Goal: Entertainment & Leisure: Browse casually

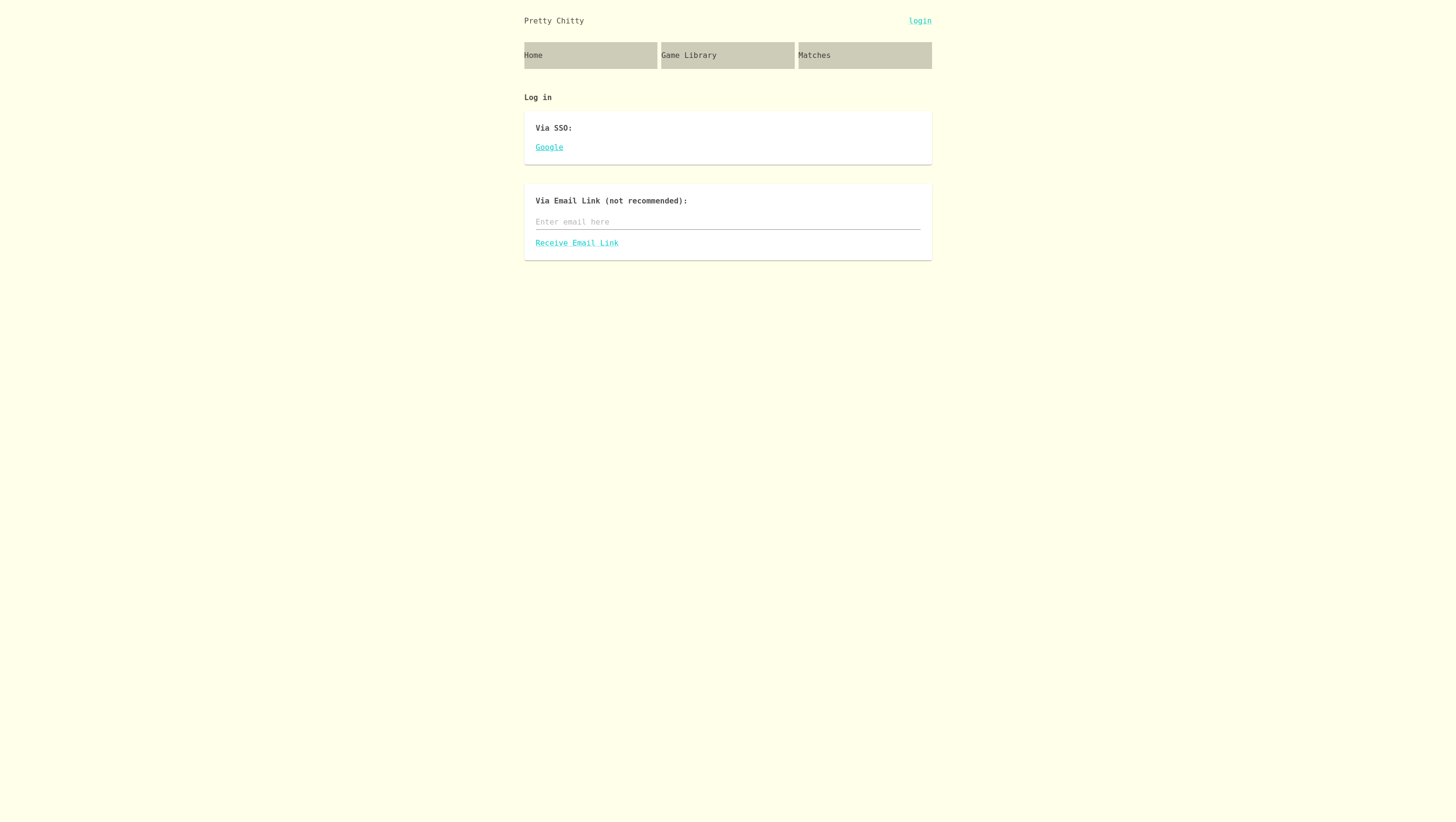
click at [540, 146] on link "Google" at bounding box center [728, 148] width 385 height 11
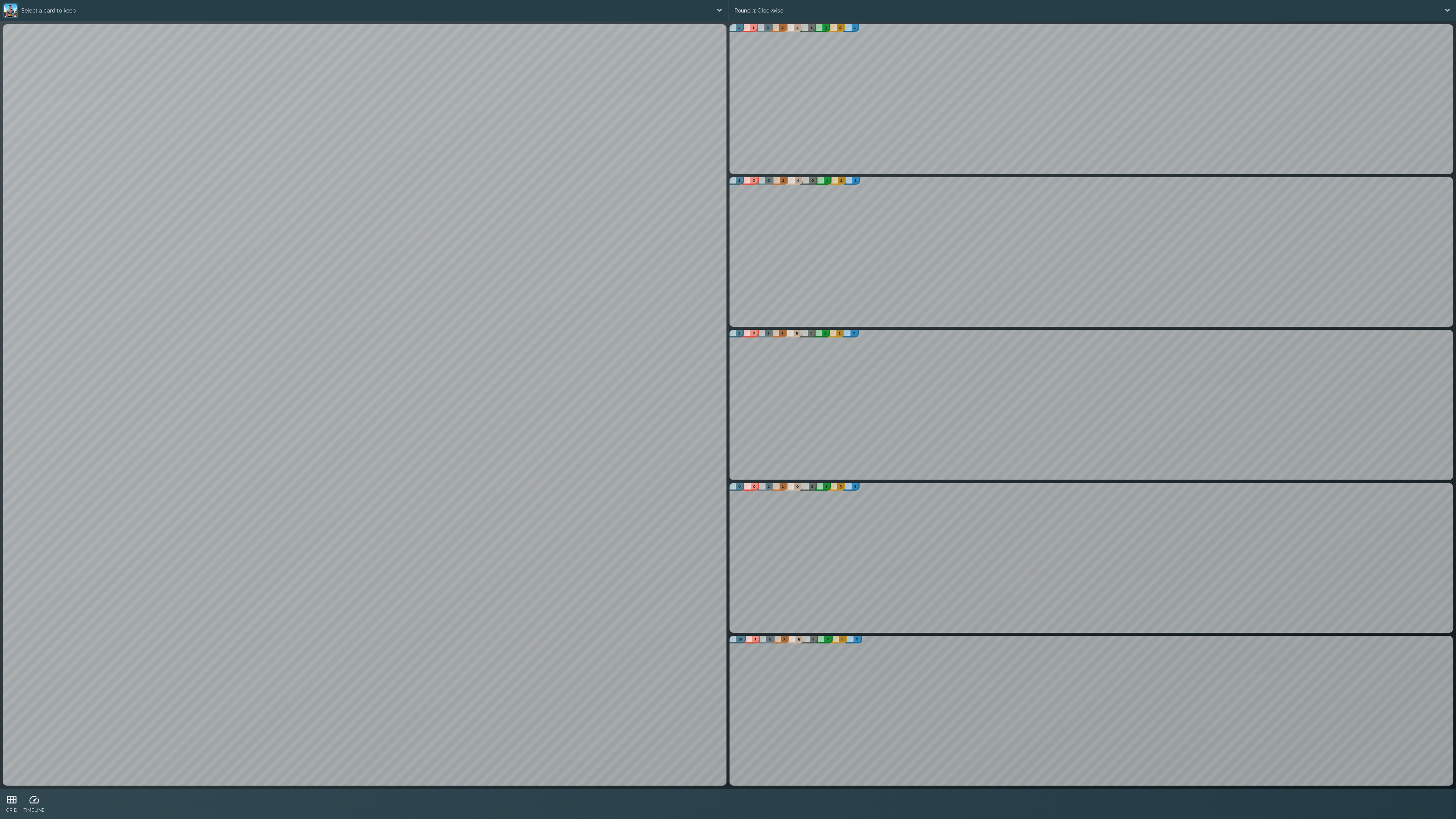
click at [1148, 299] on div "4 1 0 2 4 1 3 0 1 2 0 0 2 4 0 1 2 1 2 0 1 1 5 1 2 1 0 8 0 1 1 0 2 1 3 4 15 1 3 …" at bounding box center [728, 405] width 1453 height 764
click at [1072, 651] on div "Select a card to keep 4 Sebmono 2 huskerdave Select a card to keep 2 konbanwani…" at bounding box center [728, 409] width 1456 height 819
click at [1102, 380] on div "4 1 0 2 4 1 3 0 1 2 0 0 2 4 0 1 2 1 2 0 1 1 5 1 2 1 0 8 0 1 1 0 2 1 3 4 15 1 3 …" at bounding box center [728, 405] width 1453 height 764
click at [1099, 88] on div "4 1 0 2 4 1 3 0 1 2 0 0 2 4 0 1 2 1 2 0 1 1 5 1 2 1 0 8 0 1 1 0 2 1 3 4 15 1 3 …" at bounding box center [728, 405] width 1453 height 764
click at [1103, 348] on div "4 1 0 2 4 1 3 0 1 2 0 0 2 4 0 1 2 1 2 0 1 1 5 1 2 1 0 8 0 1 1 0 2 1 3 4 15 1 3 …" at bounding box center [728, 405] width 1453 height 764
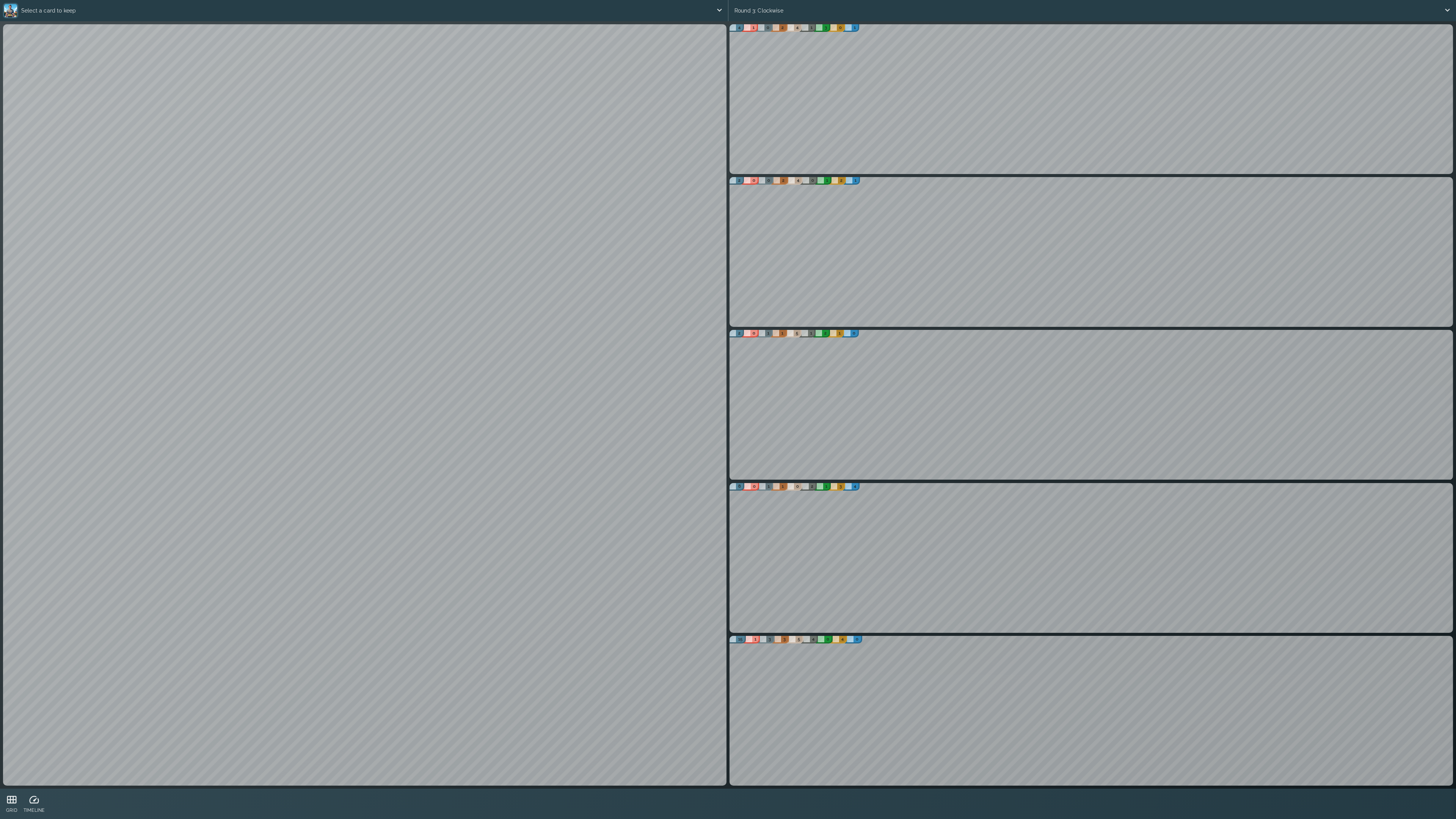
click at [1011, 170] on div "4 1 0 2 4 1 3 0 1 2 0 0 2 4 0 1 2 1 2 0 1 1 5 1 2 1 0 8 0 1 1 0 2 1 3 4 15 1 3 …" at bounding box center [728, 405] width 1453 height 764
click at [1148, 12] on icon at bounding box center [1448, 10] width 10 height 10
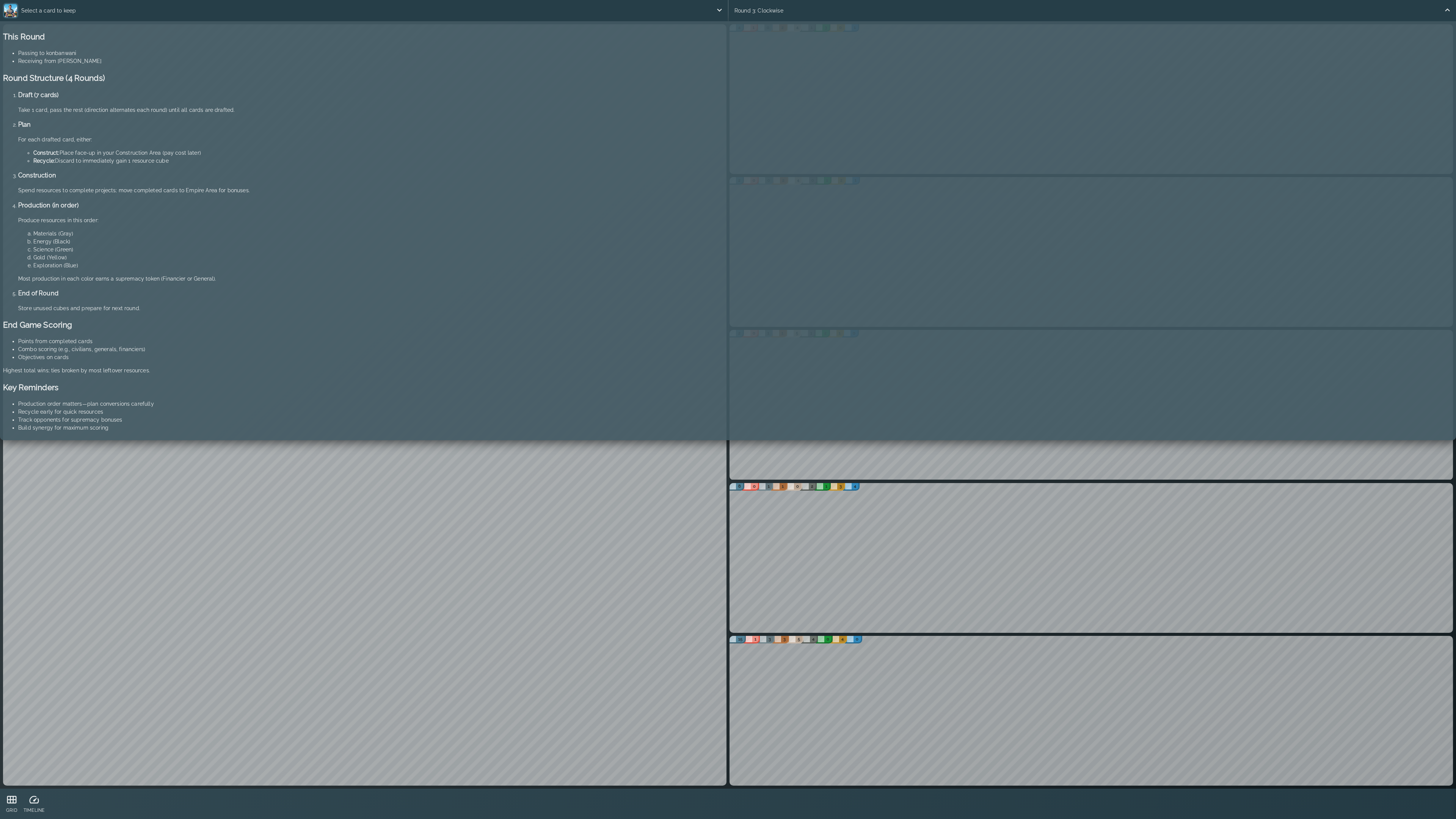
click at [716, 10] on icon at bounding box center [720, 10] width 10 height 10
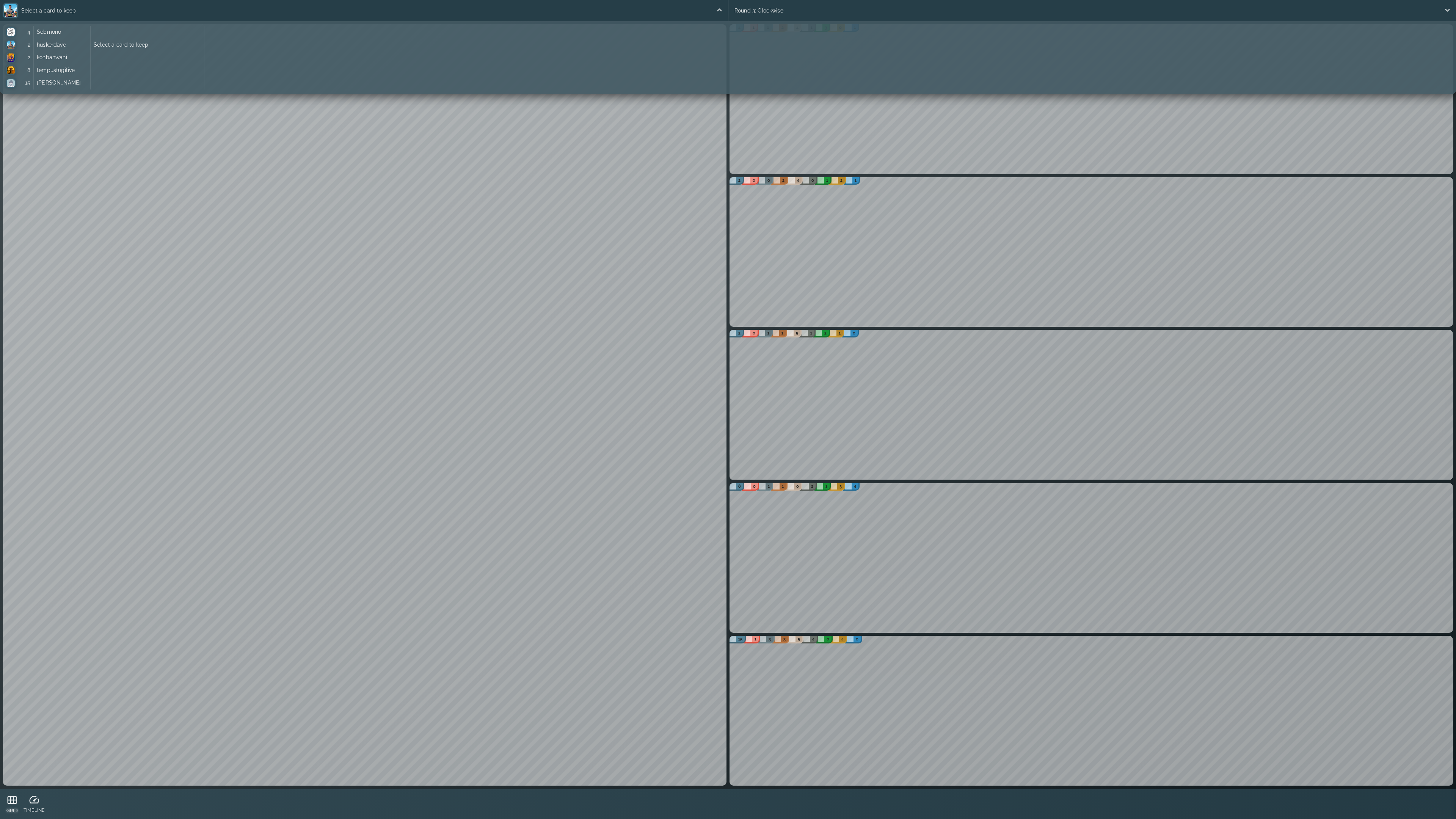
click at [7, 651] on icon at bounding box center [12, 800] width 10 height 7
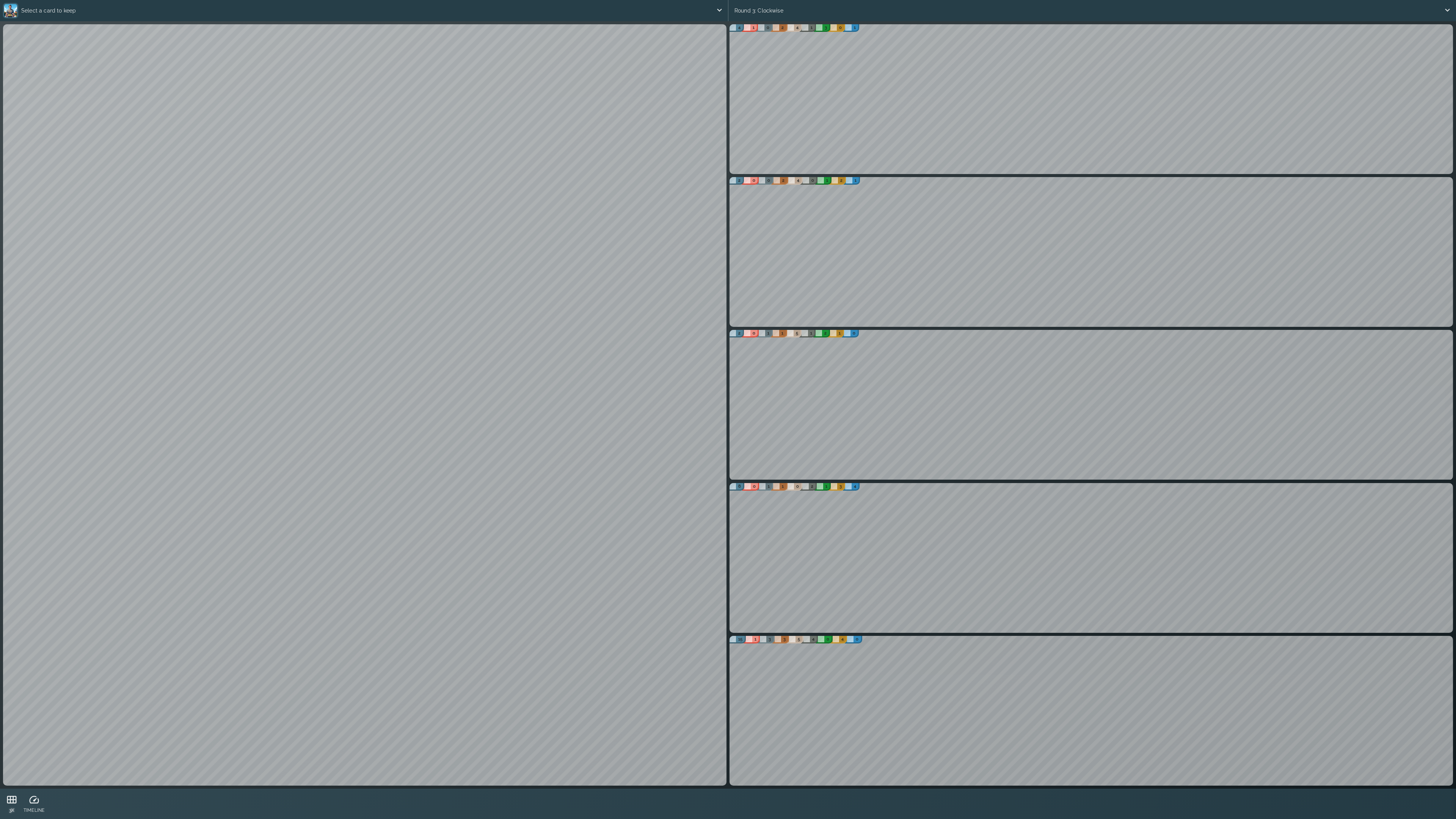
click at [14, 651] on icon at bounding box center [12, 799] width 10 height 7
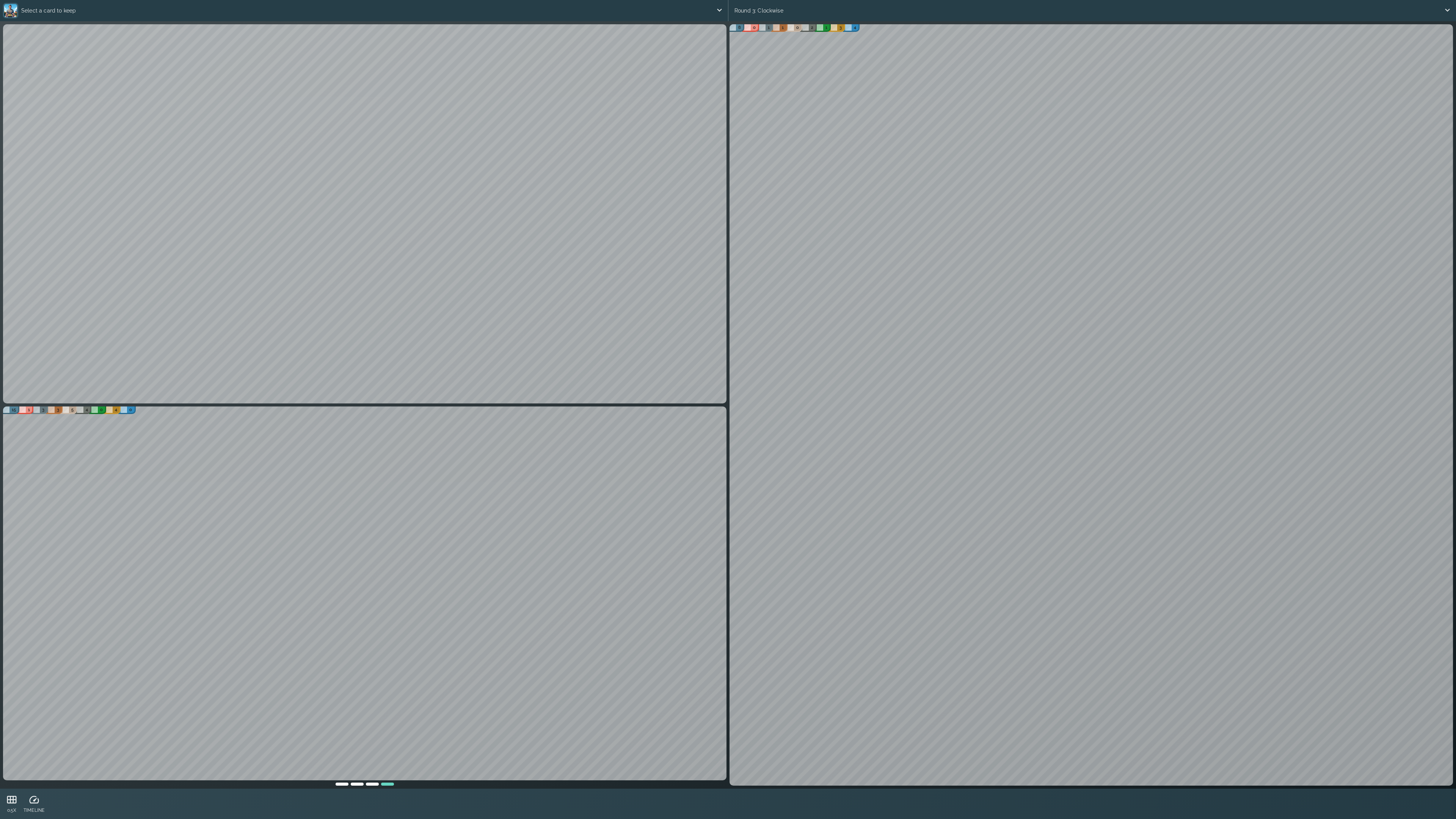
click at [374, 651] on div at bounding box center [372, 783] width 15 height 5
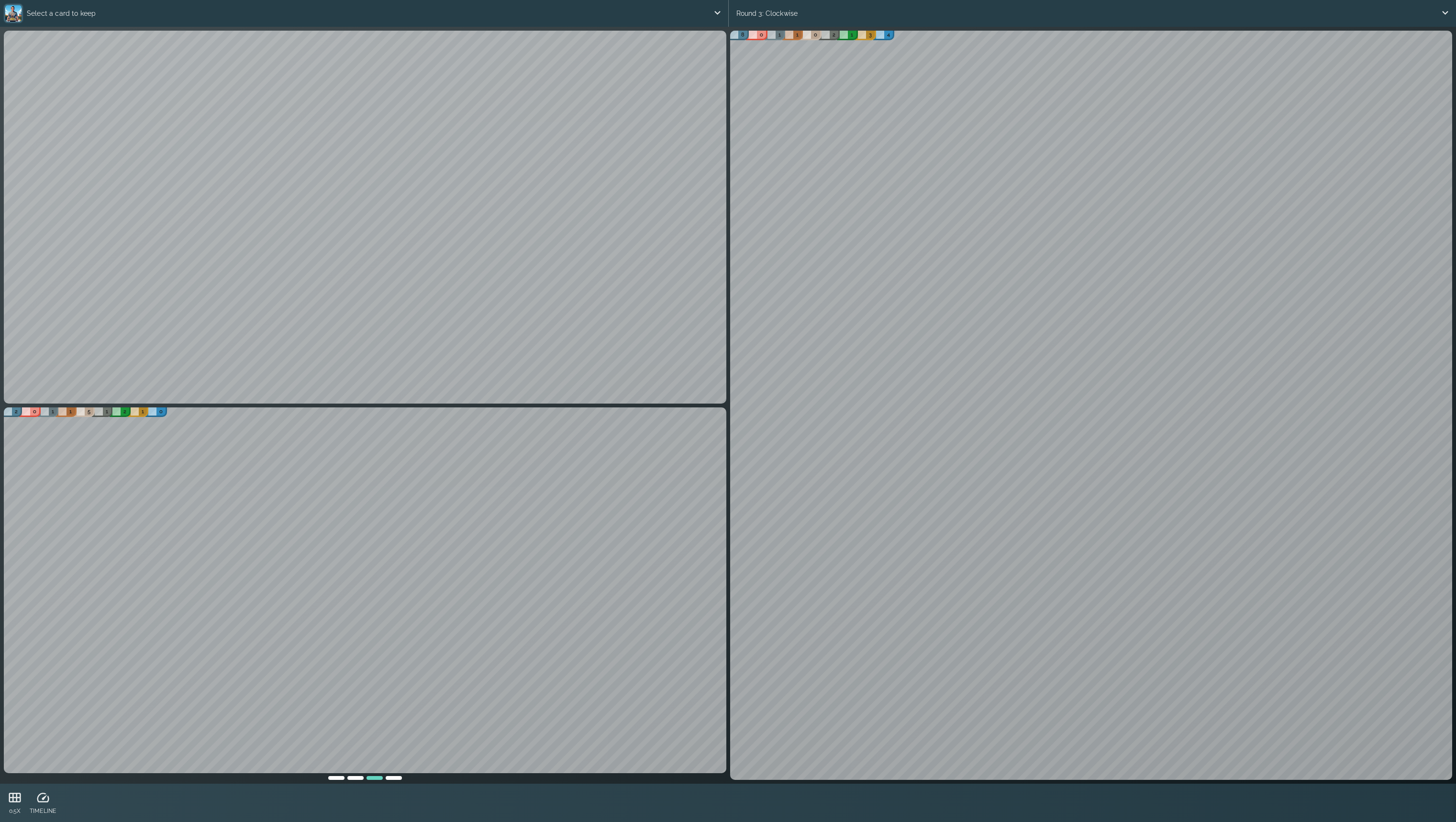
click at [396, 778] on div at bounding box center [394, 776] width 19 height 6
click at [357, 775] on div at bounding box center [355, 776] width 19 height 6
click at [337, 774] on div at bounding box center [336, 776] width 19 height 6
